Goal: Task Accomplishment & Management: Use online tool/utility

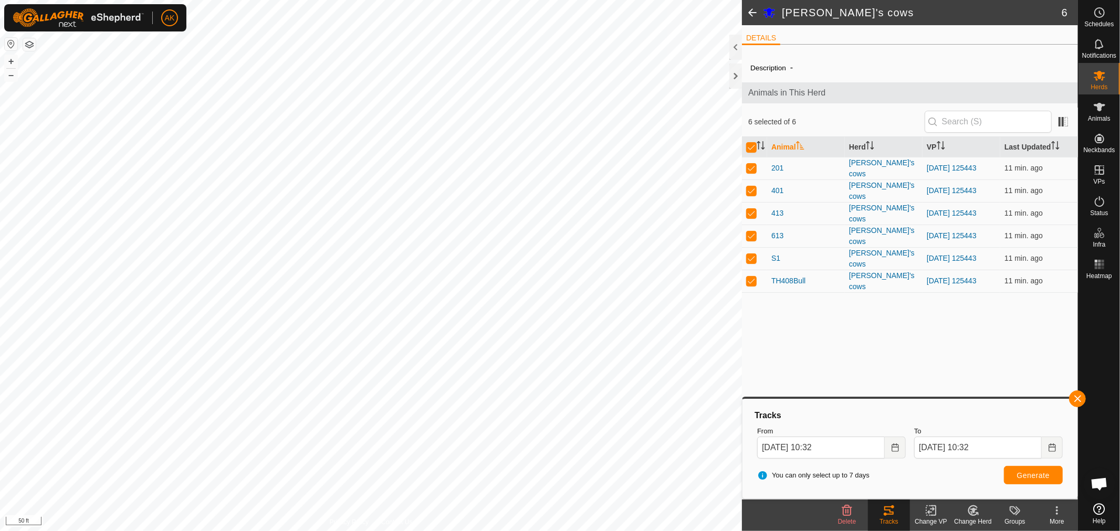
click at [841, 344] on div "Description - Animals in This Herd 6 selected of 6 Animal Herd VP Last Updated …" at bounding box center [910, 276] width 336 height 447
click at [752, 11] on span at bounding box center [752, 12] width 21 height 25
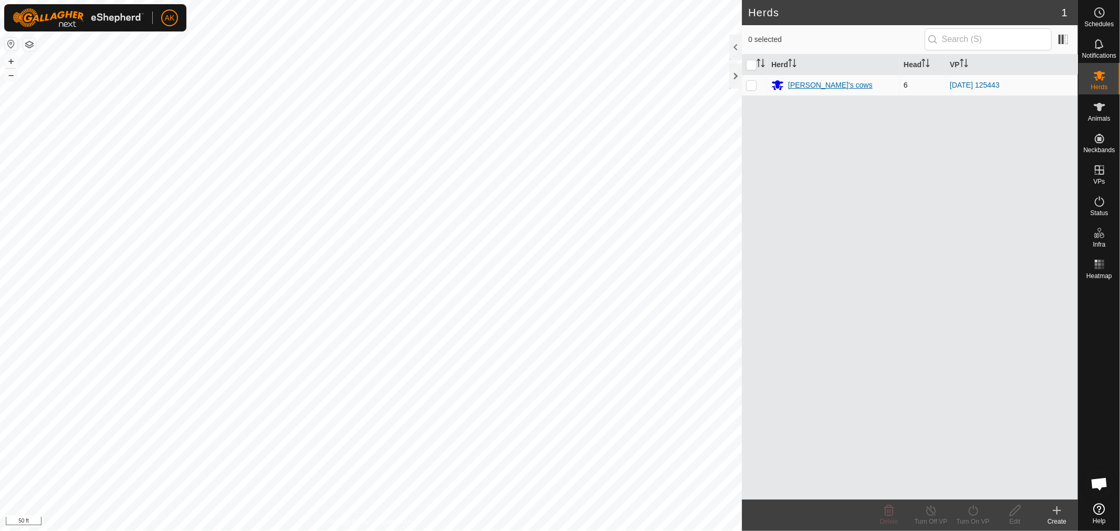
click at [815, 86] on div "[PERSON_NAME]'s cows" at bounding box center [830, 85] width 85 height 11
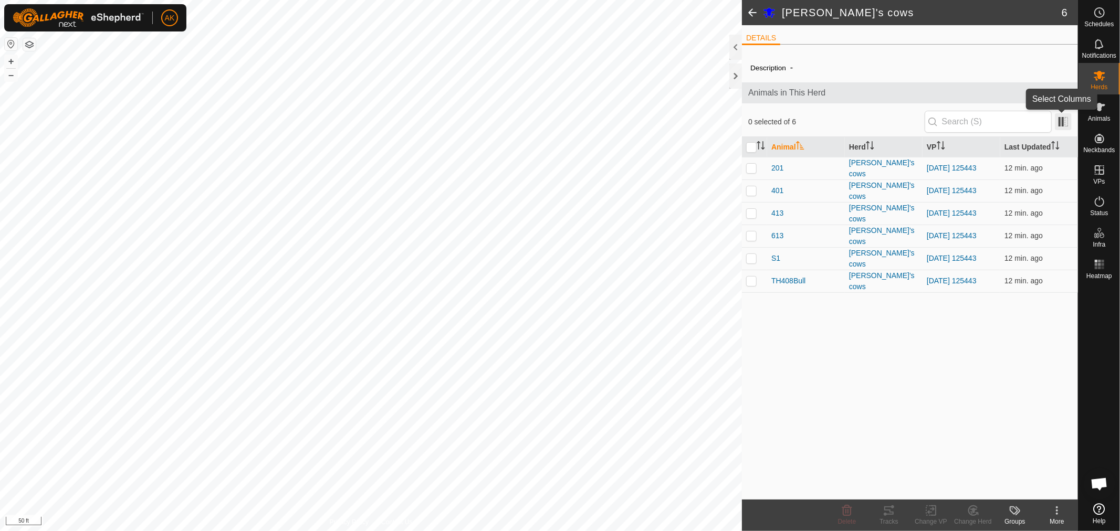
click at [1067, 119] on span at bounding box center [1063, 121] width 17 height 17
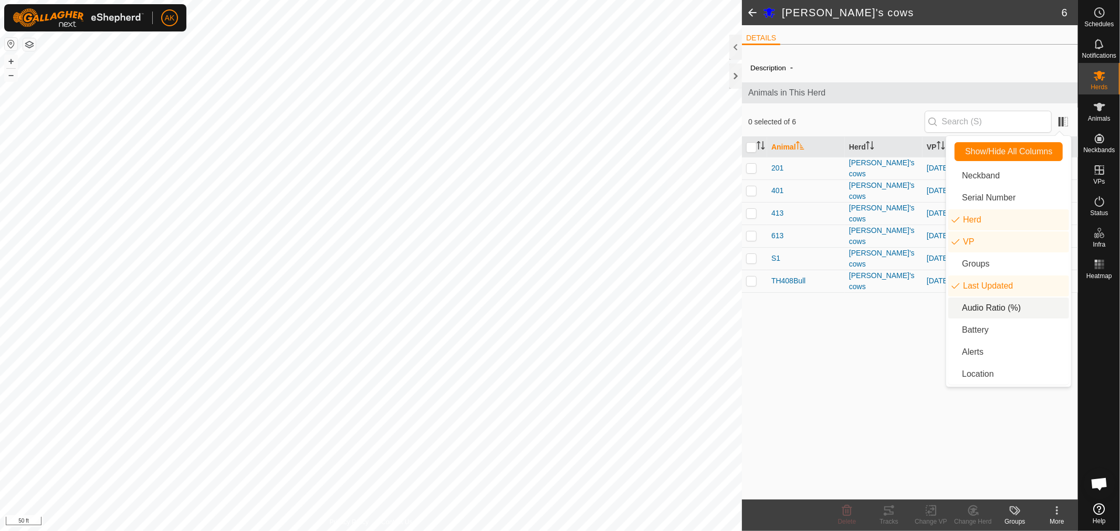
click at [999, 308] on li "Audio Ratio (%)" at bounding box center [1008, 308] width 121 height 21
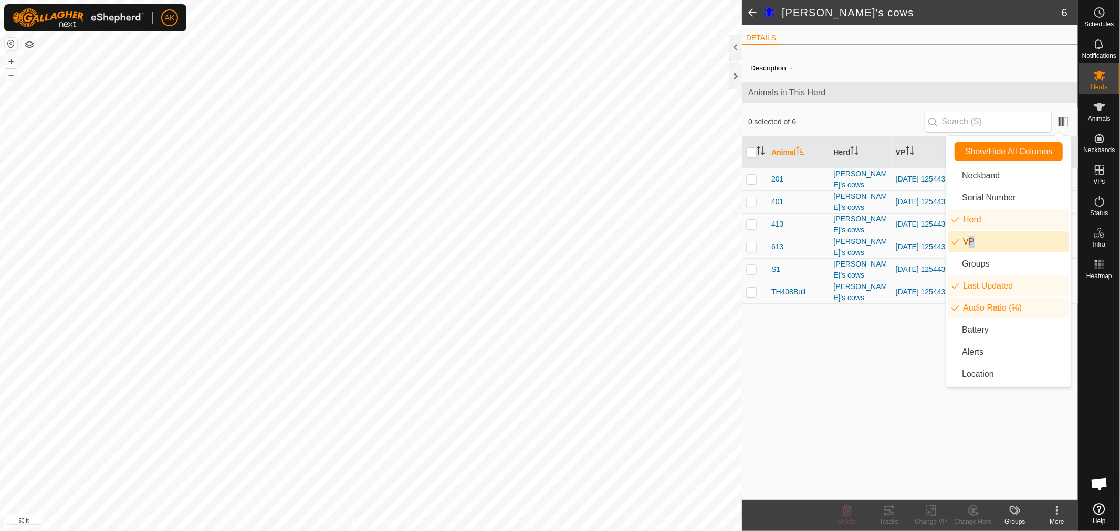
click at [953, 240] on li "VP" at bounding box center [1008, 242] width 121 height 21
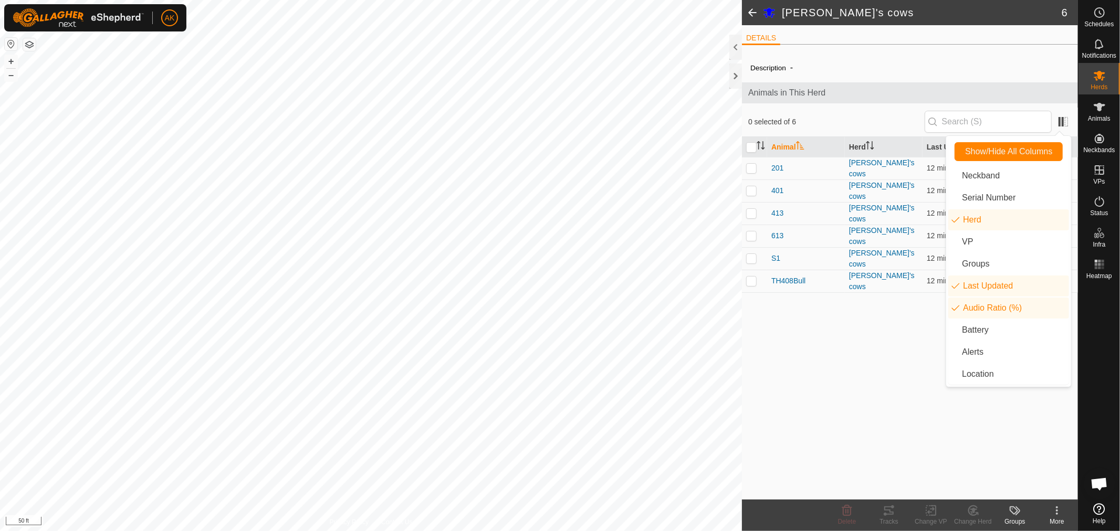
click at [853, 424] on div "Description - Animals in This Herd 0 selected of 6 Animal Herd Last Updated Aud…" at bounding box center [910, 276] width 336 height 447
